Goal: Information Seeking & Learning: Learn about a topic

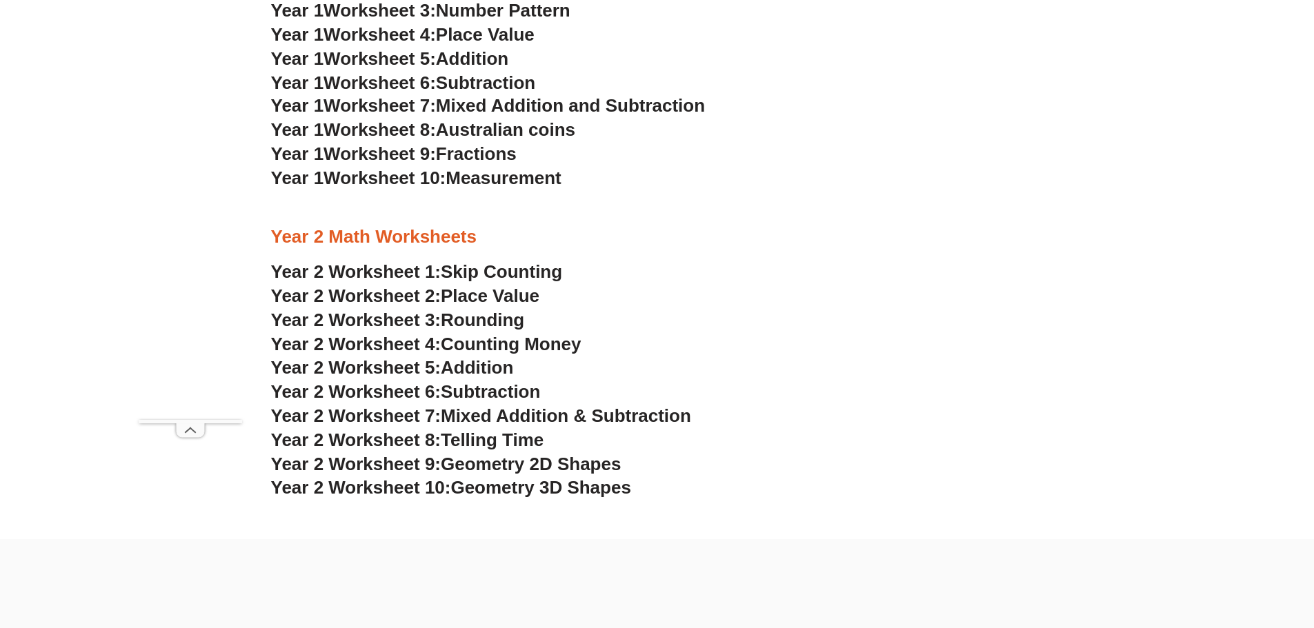
scroll to position [1747, 0]
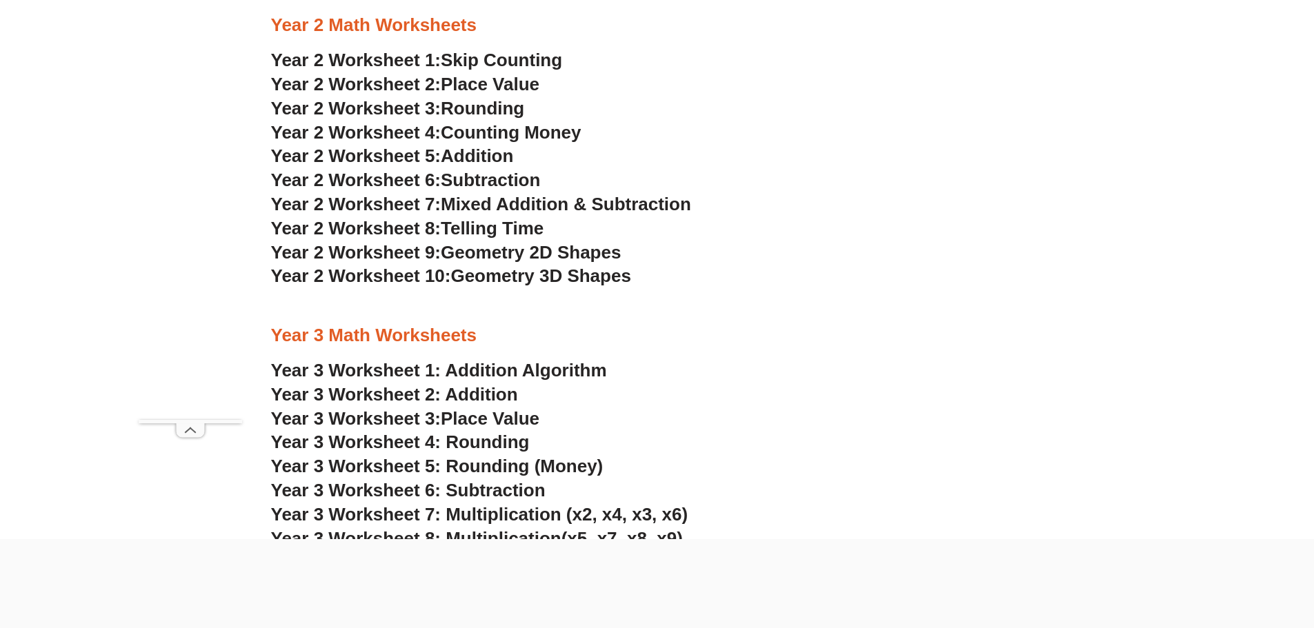
click at [553, 58] on span "Skip Counting" at bounding box center [501, 60] width 121 height 21
click at [495, 86] on span "Place Value" at bounding box center [490, 84] width 99 height 21
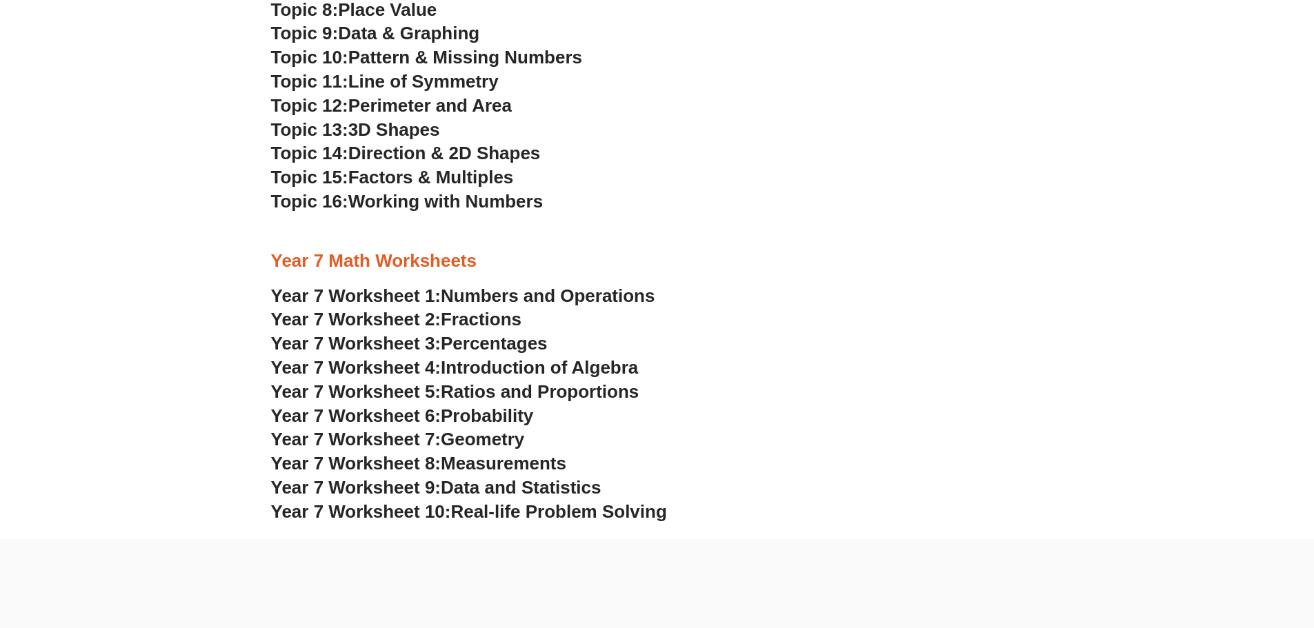
scroll to position [1104, 0]
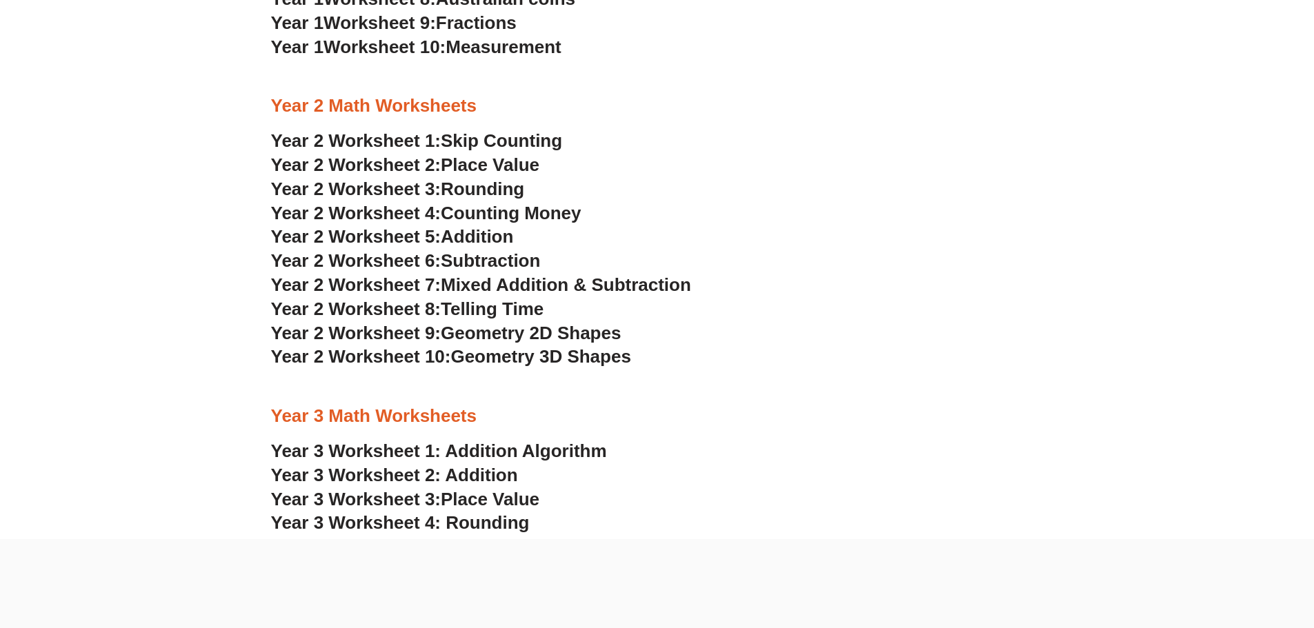
scroll to position [1747, 0]
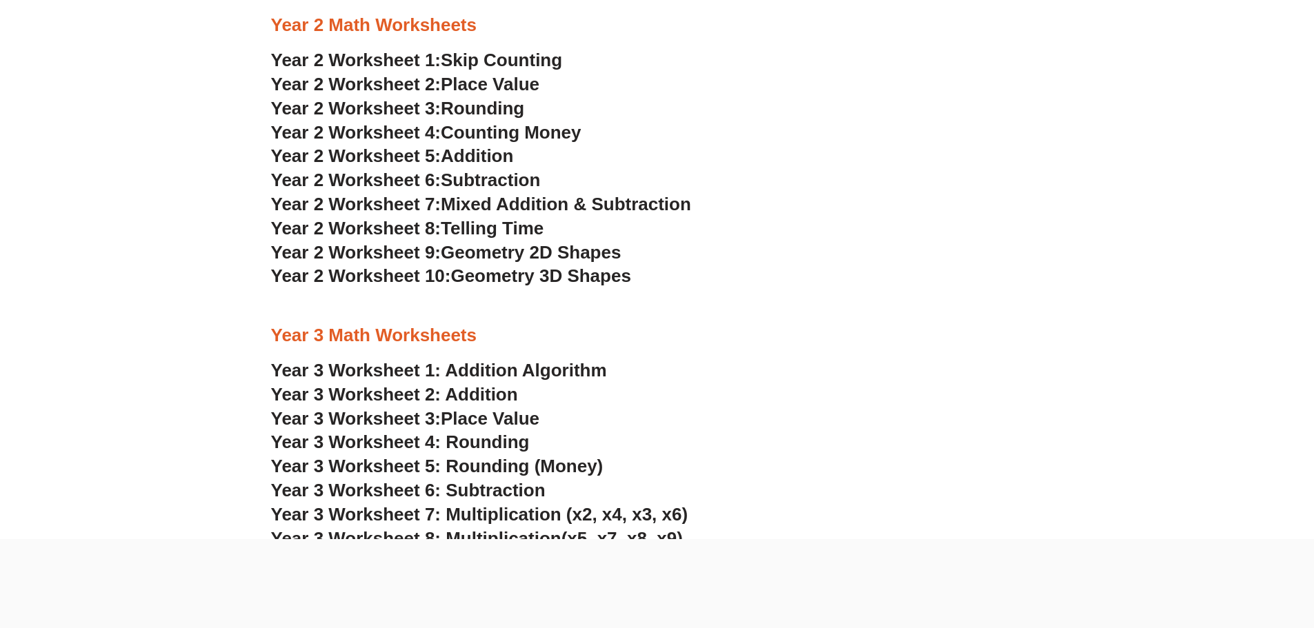
click at [570, 130] on span "Counting Money" at bounding box center [511, 132] width 141 height 21
click at [464, 158] on span "Addition" at bounding box center [477, 156] width 72 height 21
click at [494, 179] on span "Subtraction" at bounding box center [490, 180] width 99 height 21
click at [493, 204] on span "Mixed Addition & Subtraction" at bounding box center [566, 204] width 250 height 21
click at [504, 227] on span "Telling Time" at bounding box center [492, 228] width 103 height 21
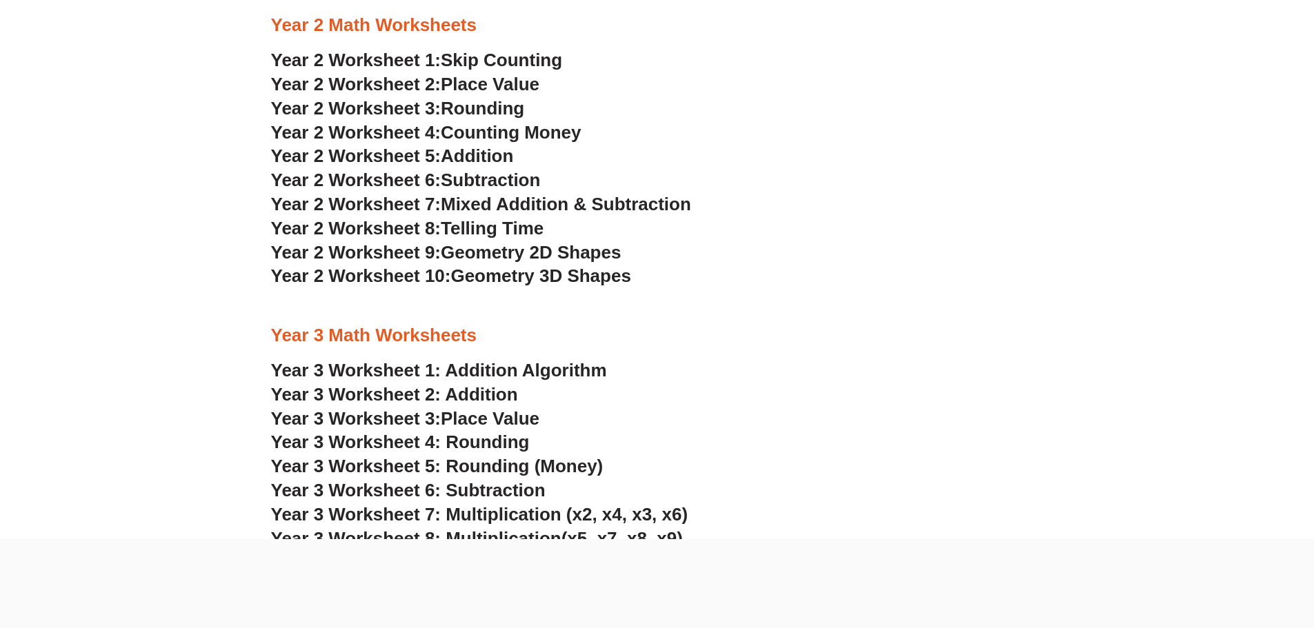
click at [534, 250] on span "Geometry 2D Shapes" at bounding box center [531, 252] width 180 height 21
click at [529, 277] on span "Geometry 3D Shapes" at bounding box center [540, 276] width 180 height 21
